Goal: Check status

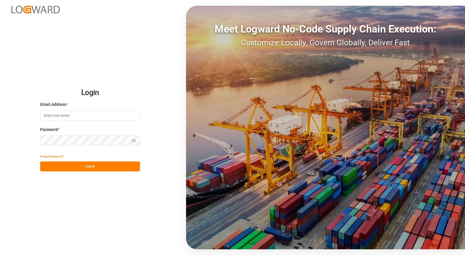
type input "[EMAIL_ADDRESS][DOMAIN_NAME]"
click at [93, 156] on button "Log In" at bounding box center [90, 166] width 100 height 10
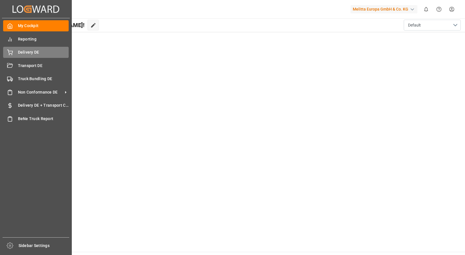
click at [10, 53] on icon at bounding box center [10, 53] width 6 height 6
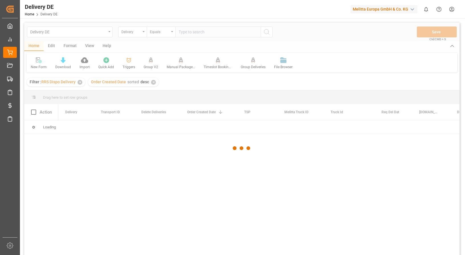
click at [189, 32] on div at bounding box center [241, 147] width 435 height 251
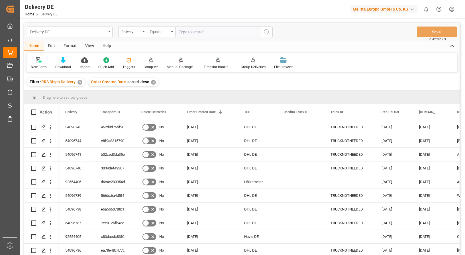
click at [216, 33] on input "text" at bounding box center [217, 31] width 85 height 11
type input "92553018"
click at [257, 31] on icon "search button" at bounding box center [266, 31] width 7 height 7
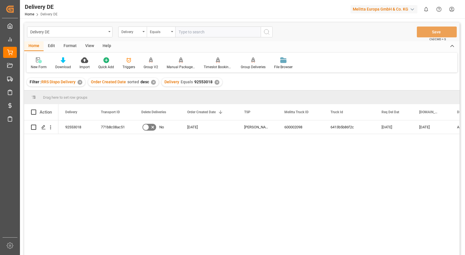
click at [212, 33] on input "text" at bounding box center [217, 31] width 85 height 11
click at [216, 81] on div "✕" at bounding box center [216, 82] width 5 height 5
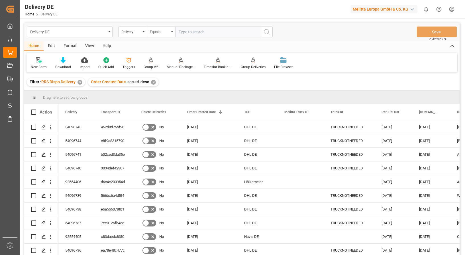
click at [218, 32] on input "text" at bounding box center [217, 31] width 85 height 11
type input "92553020"
click at [257, 31] on icon "search button" at bounding box center [266, 31] width 7 height 7
